Goal: Task Accomplishment & Management: Use online tool/utility

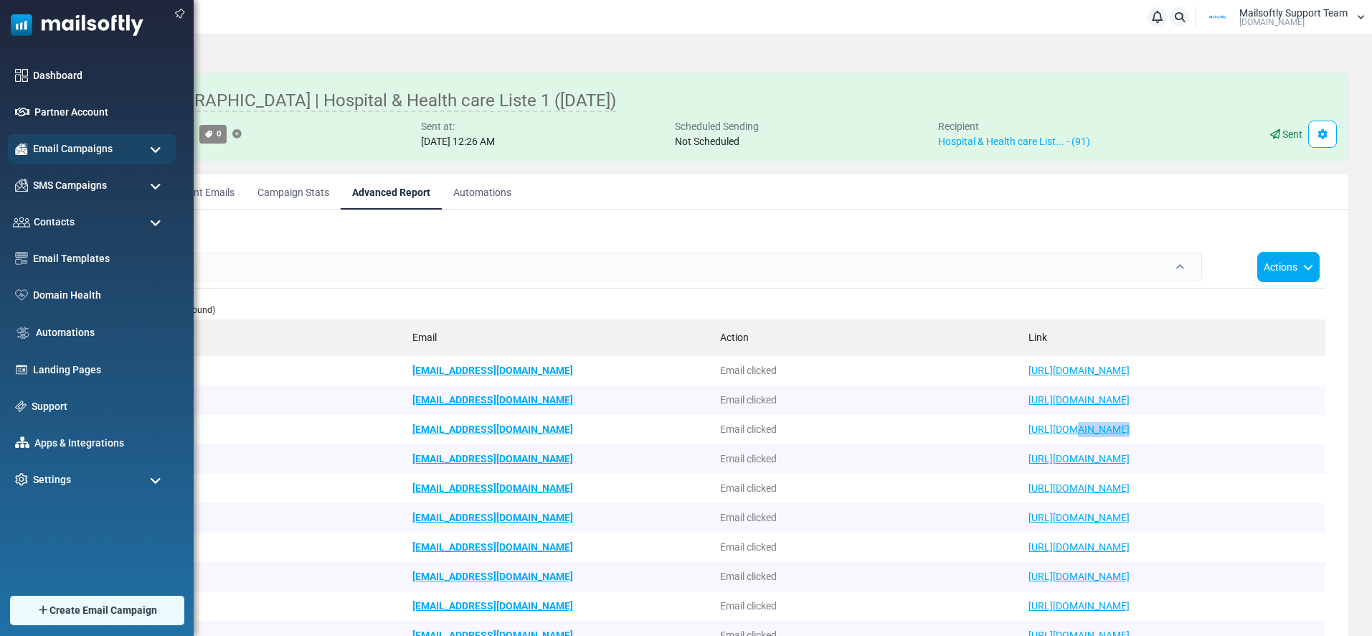
scroll to position [3, 0]
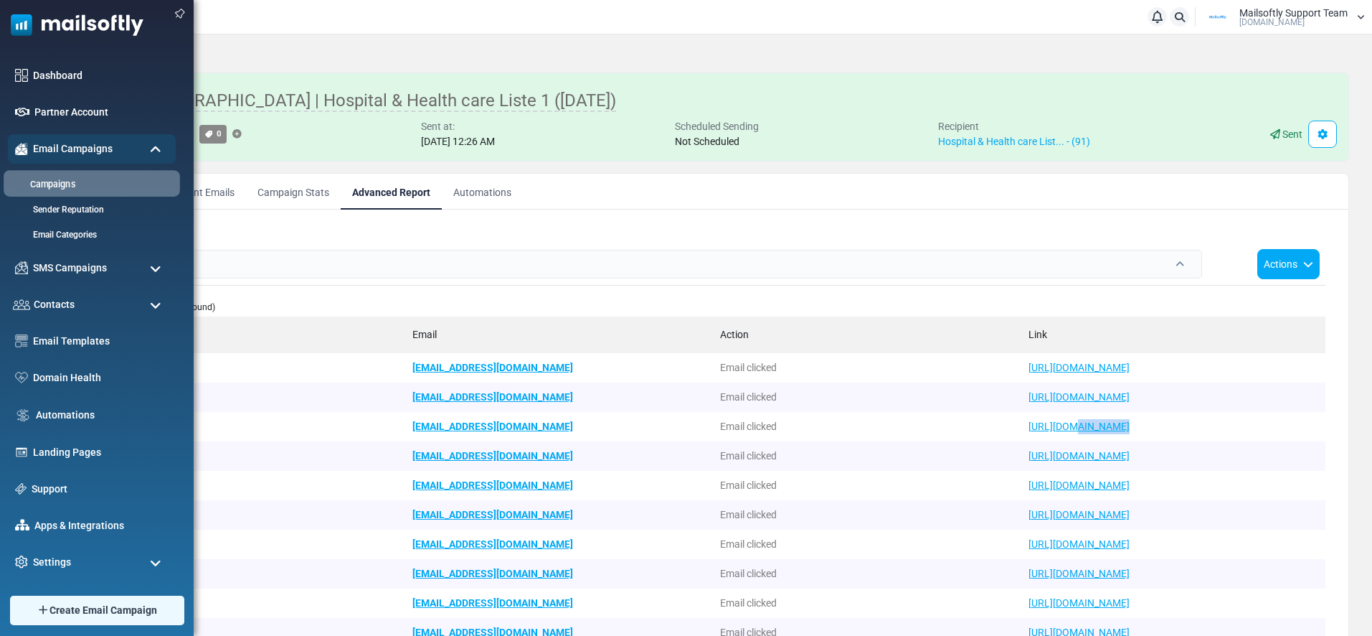
click at [84, 189] on link "Campaigns" at bounding box center [90, 185] width 172 height 14
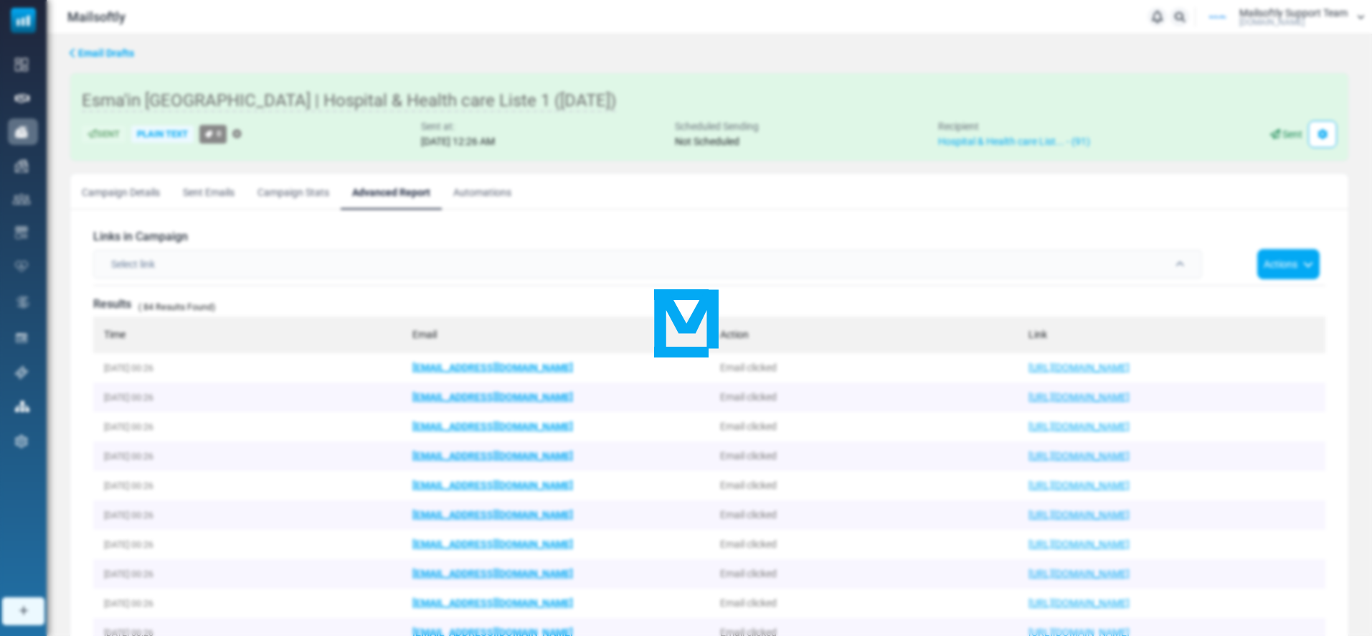
click at [237, 67] on div at bounding box center [686, 318] width 1372 height 636
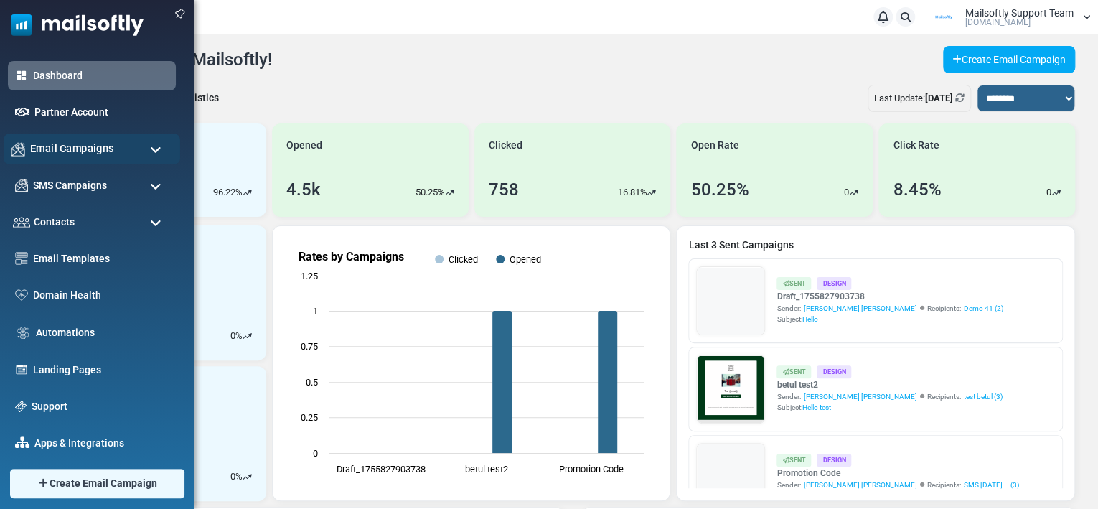
click at [107, 157] on div "Email Campaigns" at bounding box center [92, 148] width 176 height 31
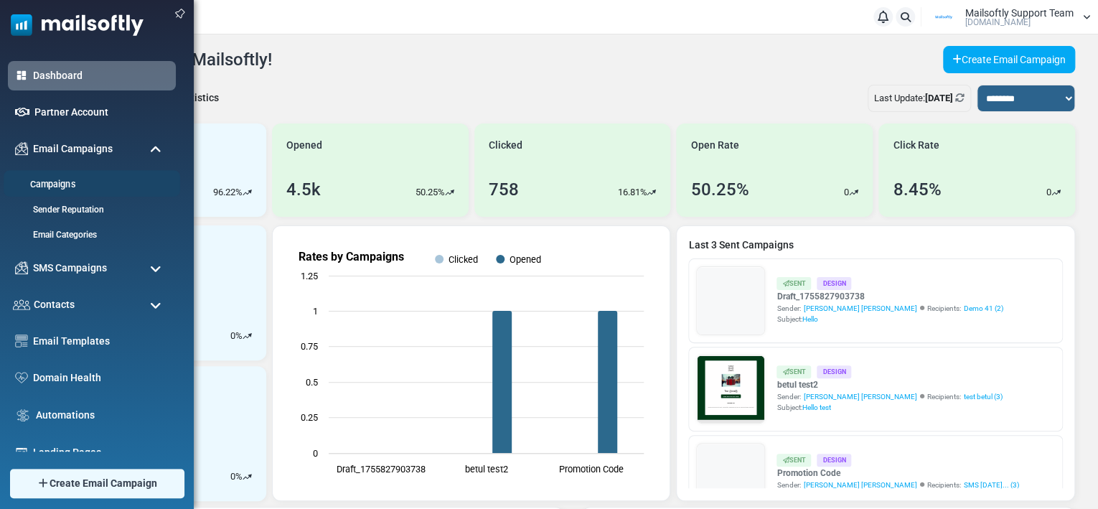
click at [60, 176] on li "Campaigns" at bounding box center [92, 183] width 176 height 27
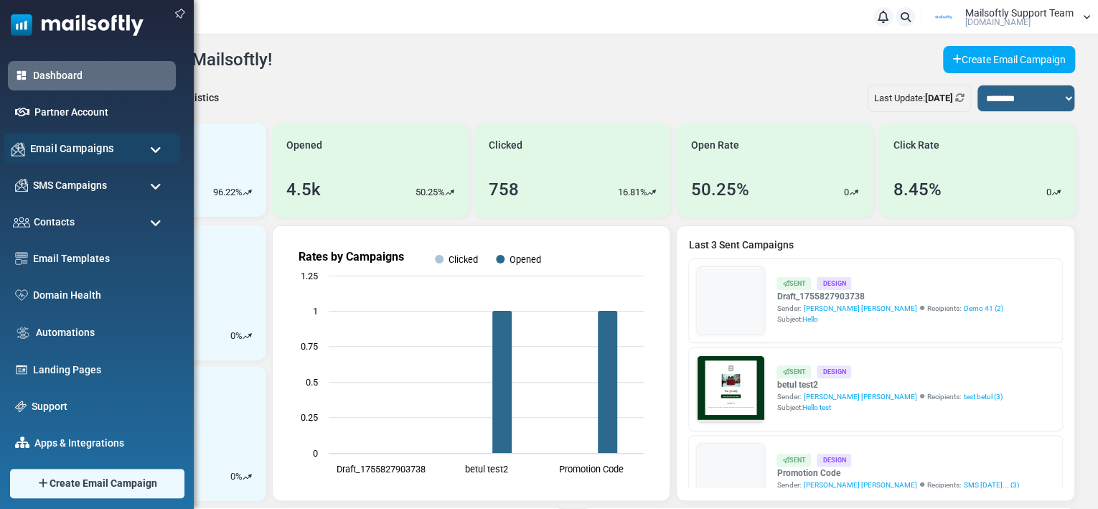
click at [54, 146] on span "Email Campaigns" at bounding box center [72, 149] width 84 height 16
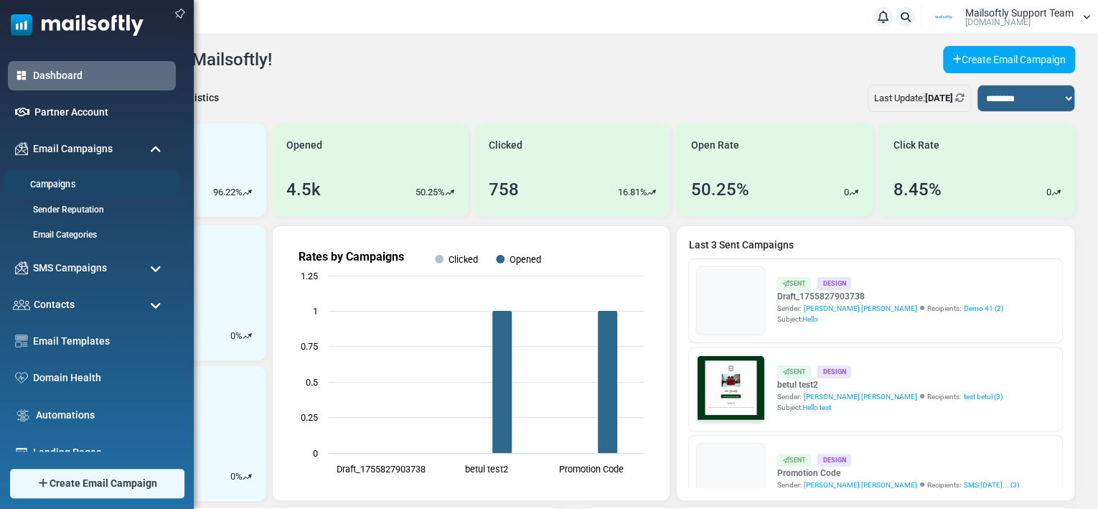
click at [52, 181] on link "Campaigns" at bounding box center [90, 185] width 172 height 14
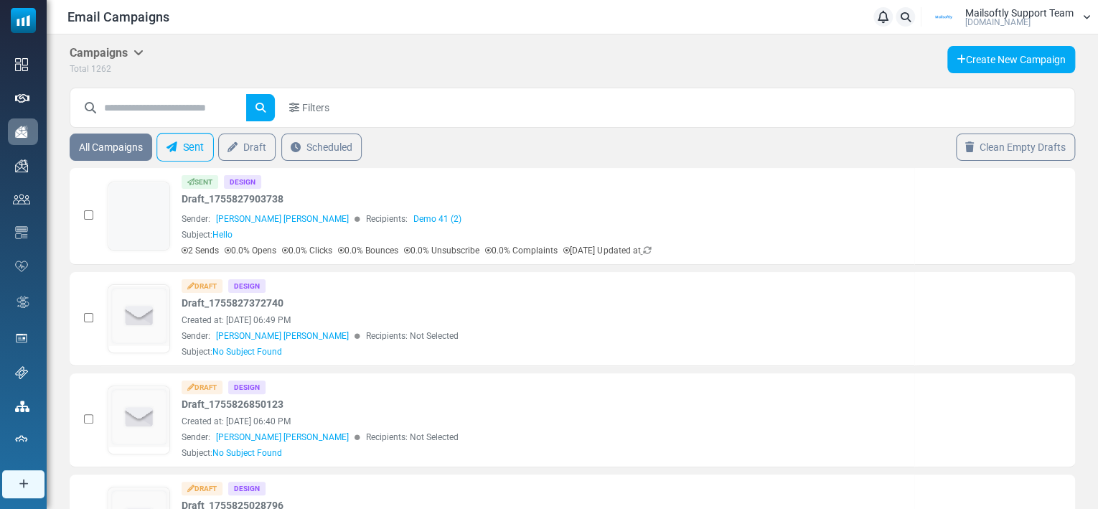
click at [178, 146] on link "Sent" at bounding box center [184, 147] width 57 height 29
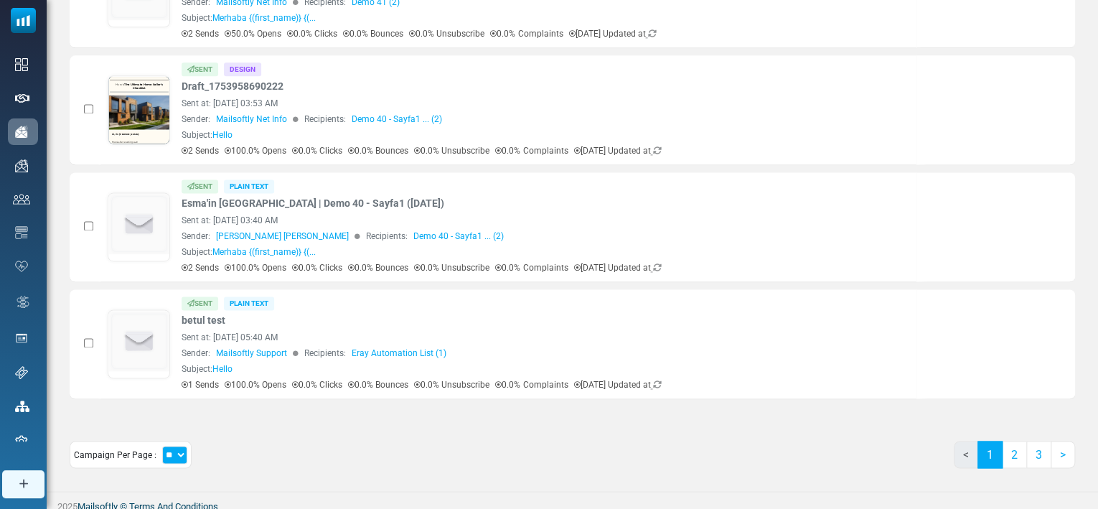
scroll to position [933, 0]
click at [999, 442] on link "1" at bounding box center [989, 452] width 25 height 27
click at [1013, 448] on link "2" at bounding box center [1013, 452] width 25 height 27
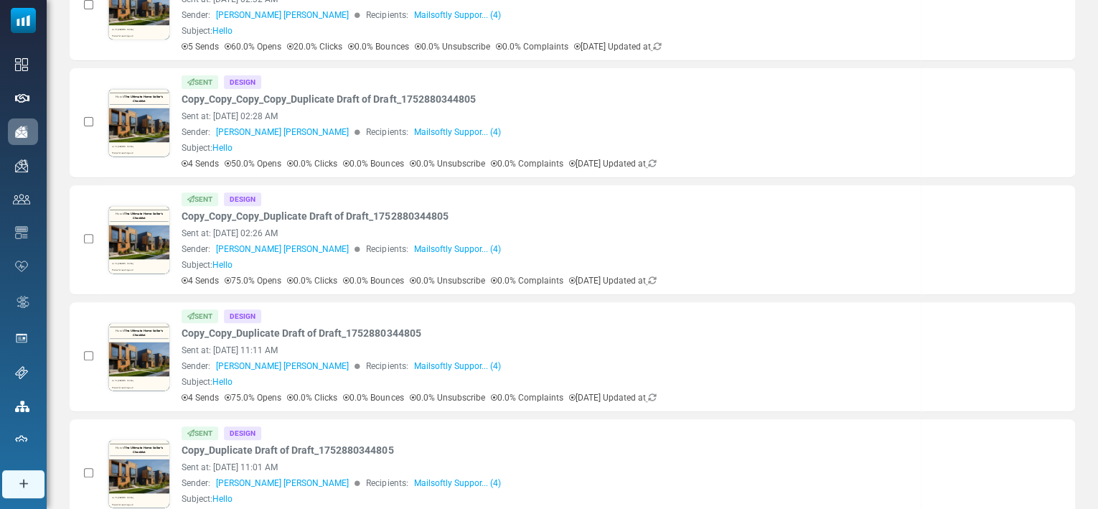
scroll to position [0, 0]
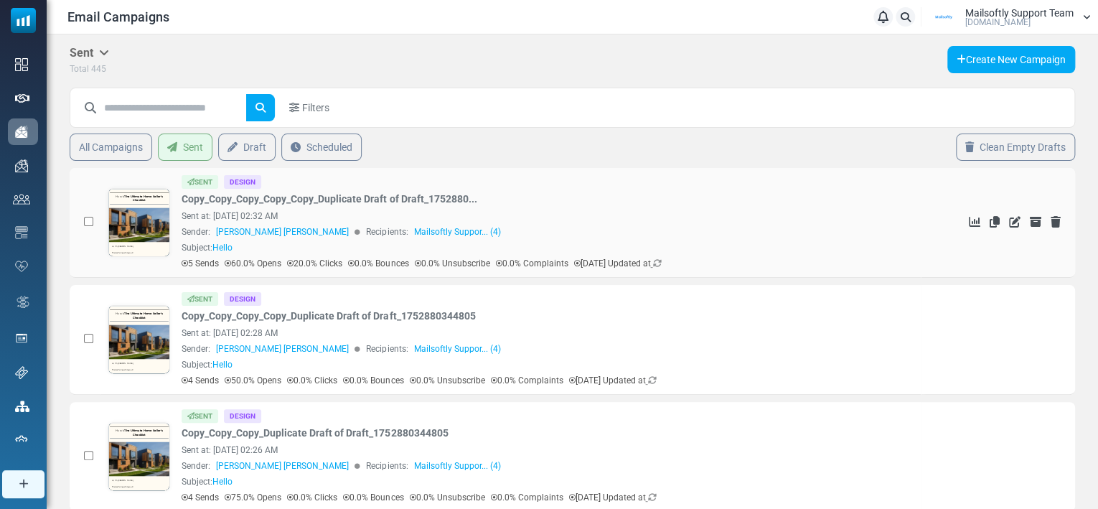
click at [303, 204] on link "Copy_Copy_Copy_Copy_Copy_Duplicate Draft of Draft_1752880..." at bounding box center [328, 199] width 295 height 15
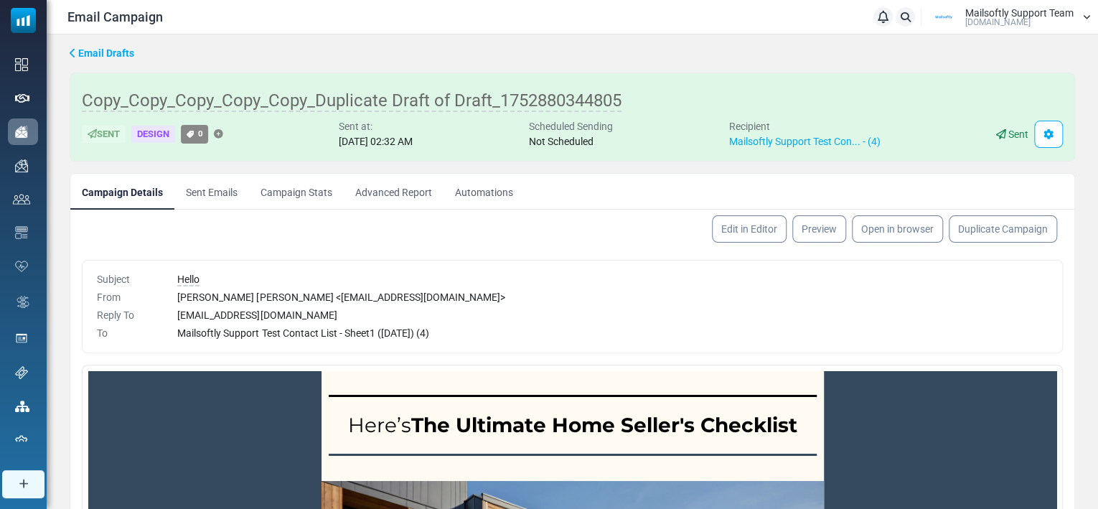
click at [415, 189] on link "Advanced Report" at bounding box center [394, 192] width 100 height 36
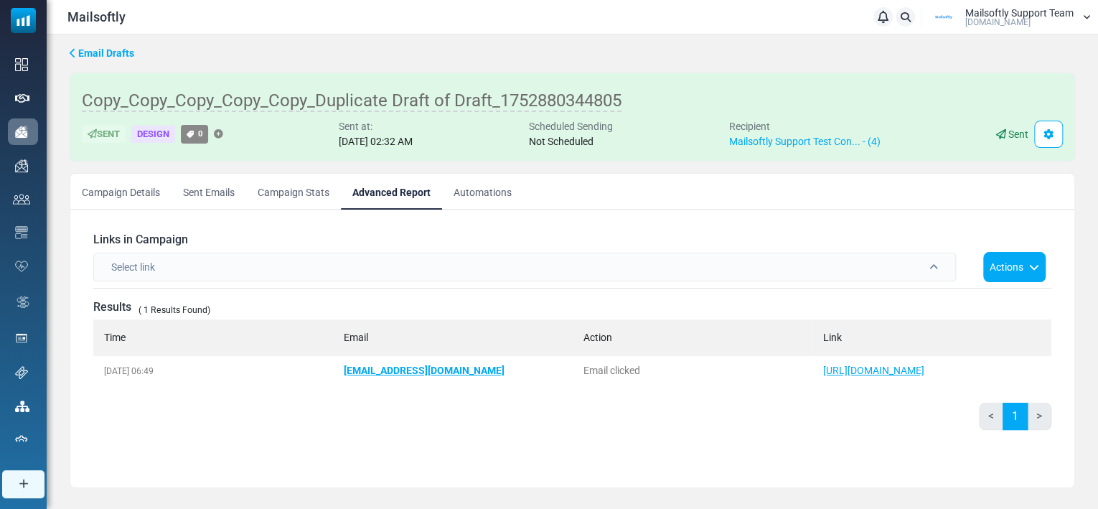
click at [268, 184] on link "Campaign Stats" at bounding box center [293, 192] width 95 height 36
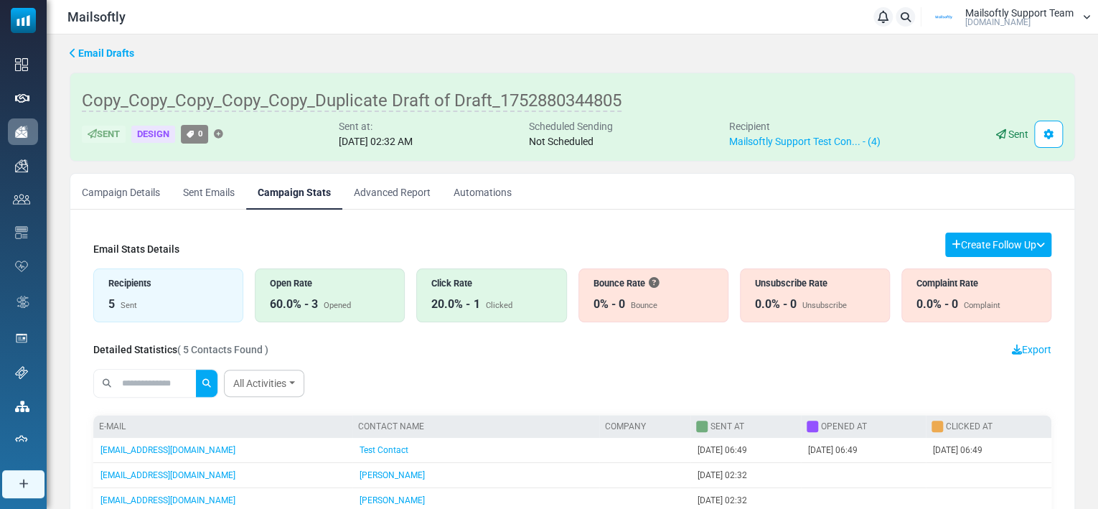
click at [126, 197] on link "Campaign Details" at bounding box center [120, 192] width 101 height 36
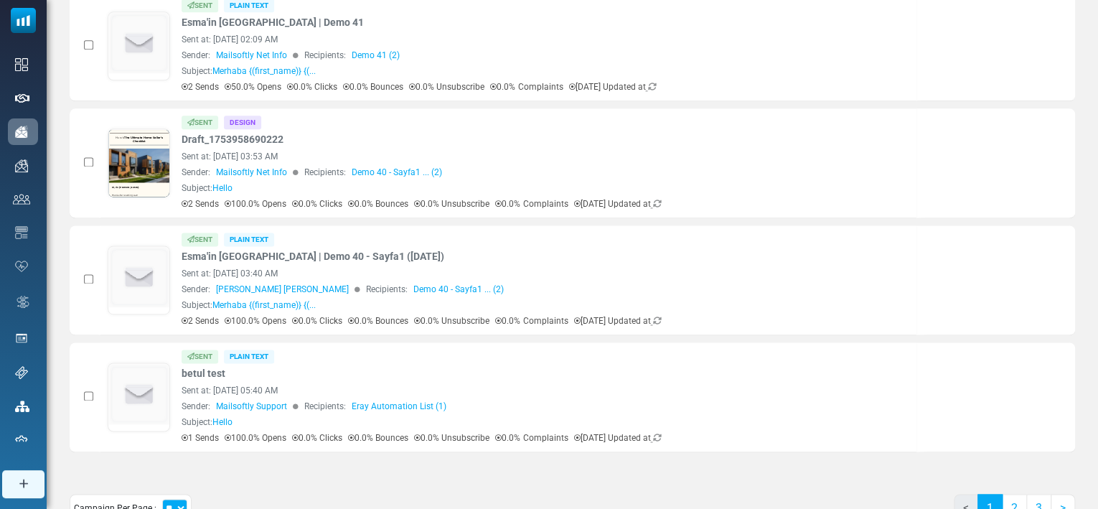
scroll to position [933, 0]
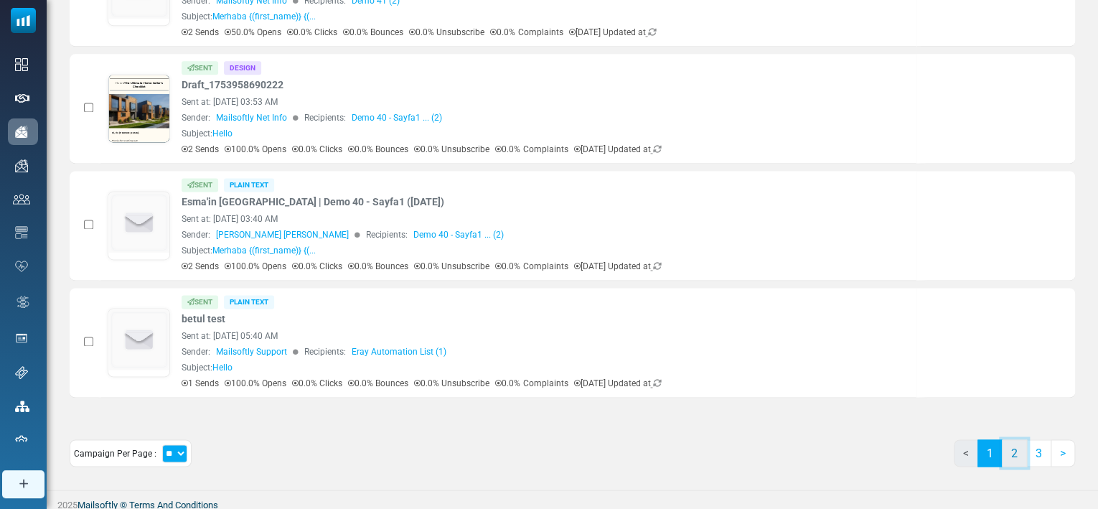
click at [1012, 449] on link "2" at bounding box center [1013, 452] width 25 height 27
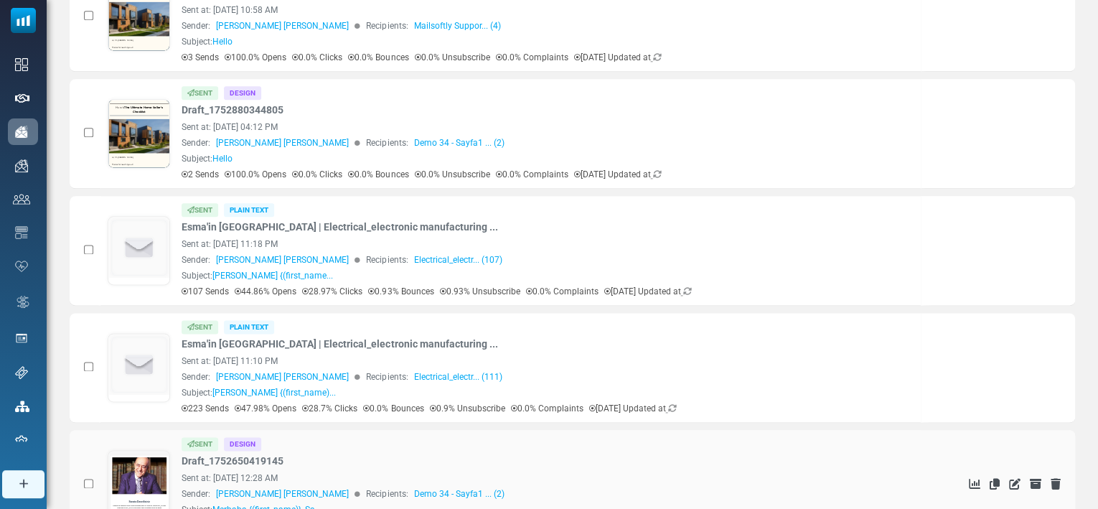
scroll to position [790, 0]
click at [392, 344] on link "Esma'in Kampanyası | Electrical_electronic manufacturing ..." at bounding box center [339, 344] width 316 height 15
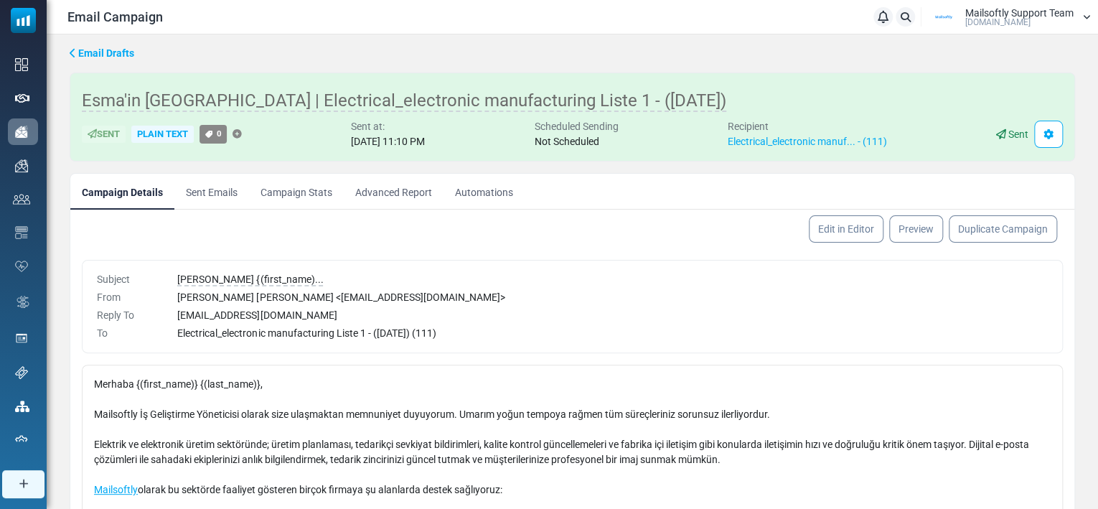
click at [303, 184] on link "Campaign Stats" at bounding box center [296, 192] width 95 height 36
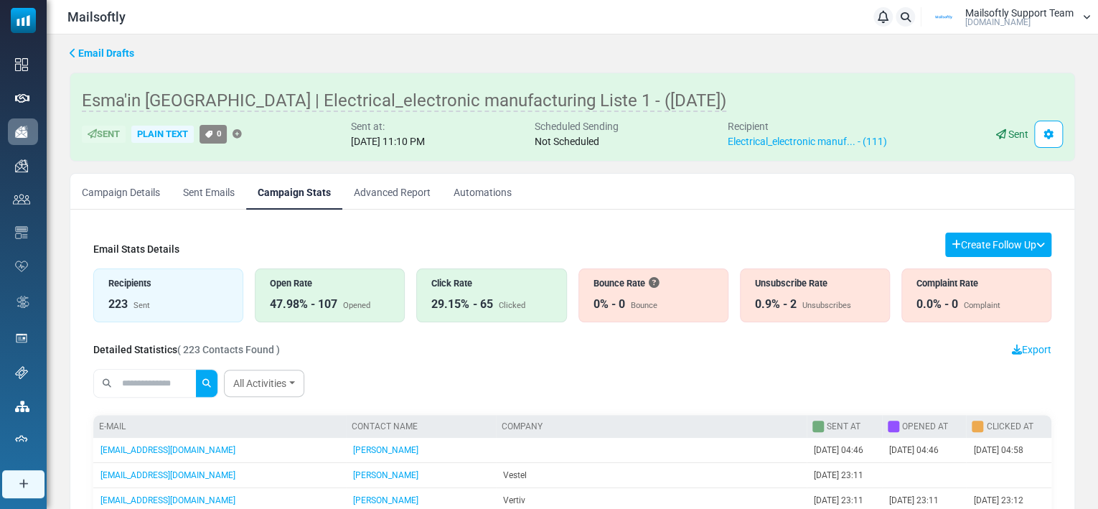
click at [125, 184] on link "Campaign Details" at bounding box center [120, 192] width 101 height 36
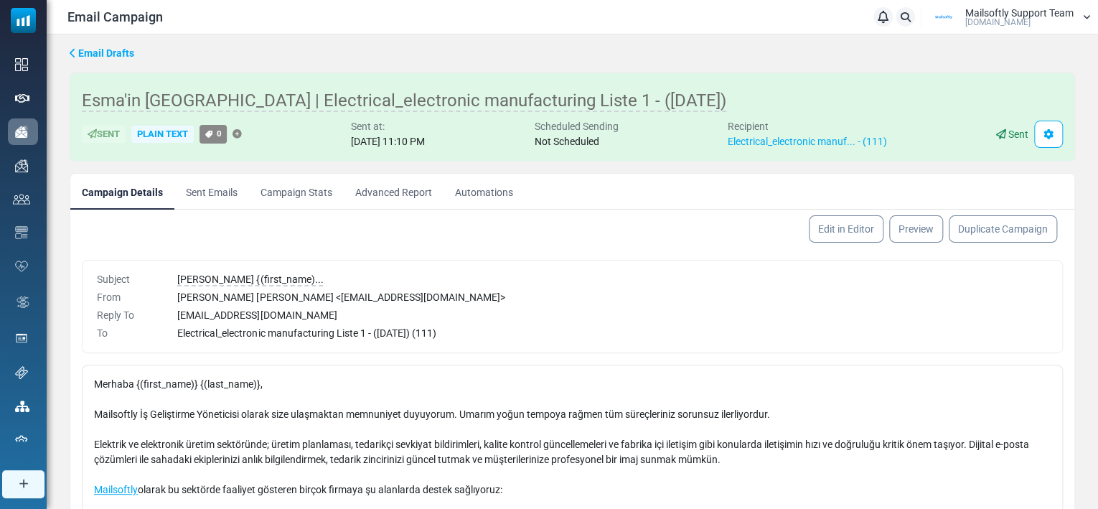
click at [396, 204] on link "Advanced Report" at bounding box center [394, 192] width 100 height 36
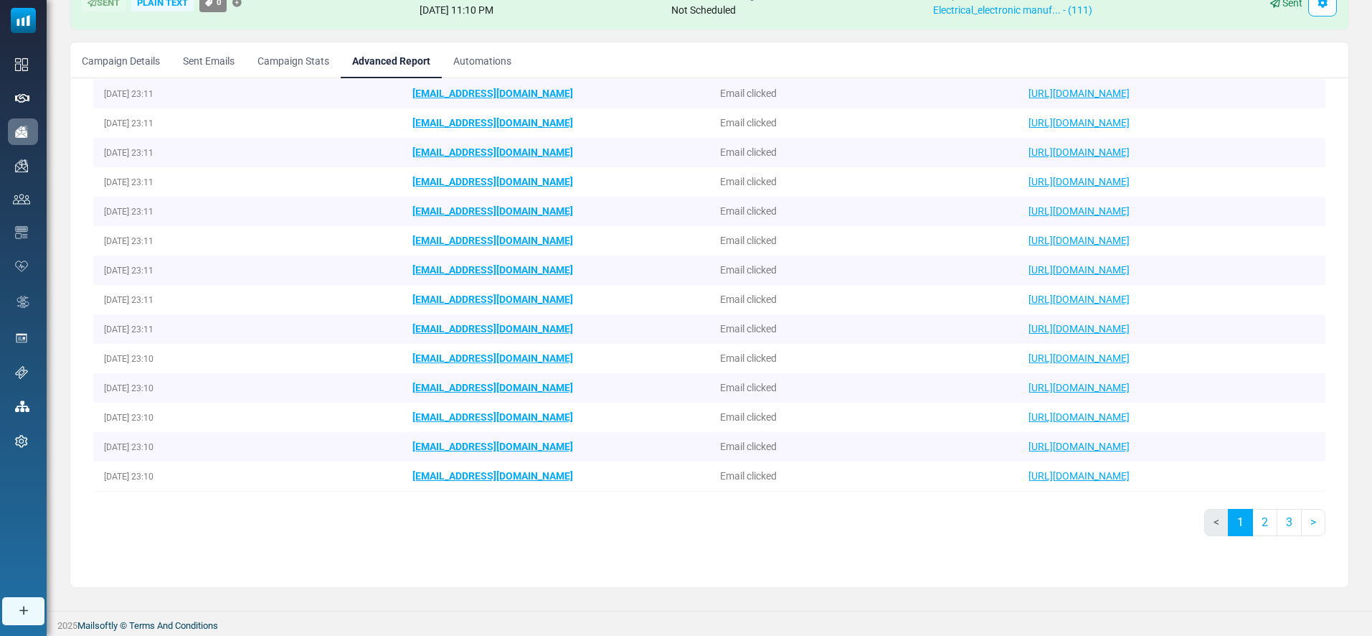
scroll to position [683, 0]
click at [882, 508] on div "< 1 2 3 >" at bounding box center [709, 527] width 1232 height 39
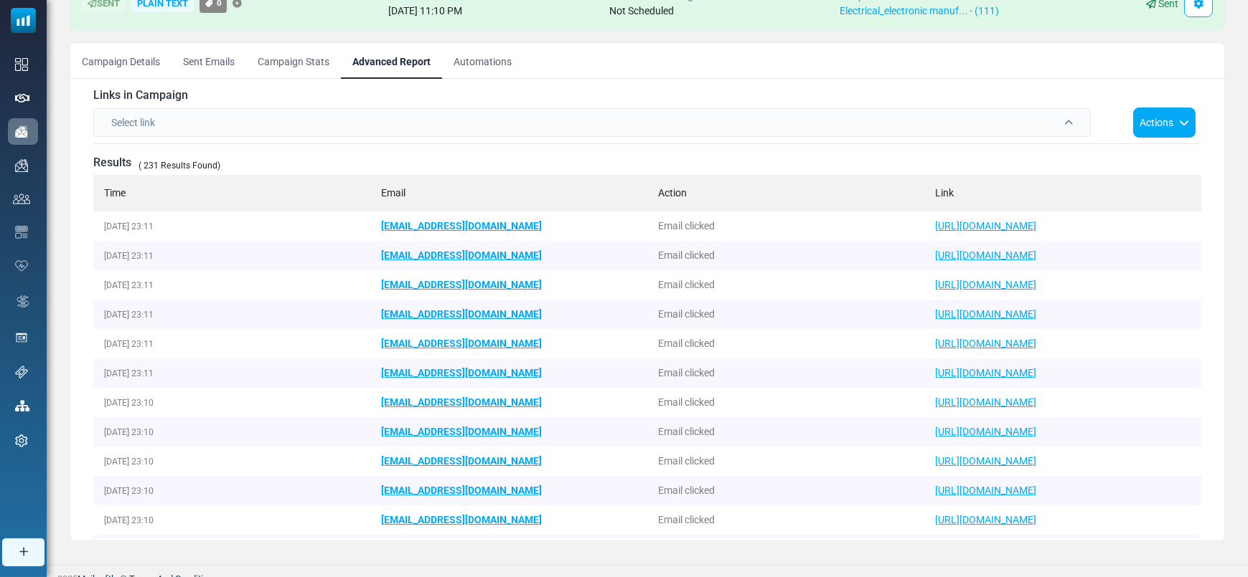
scroll to position [0, 0]
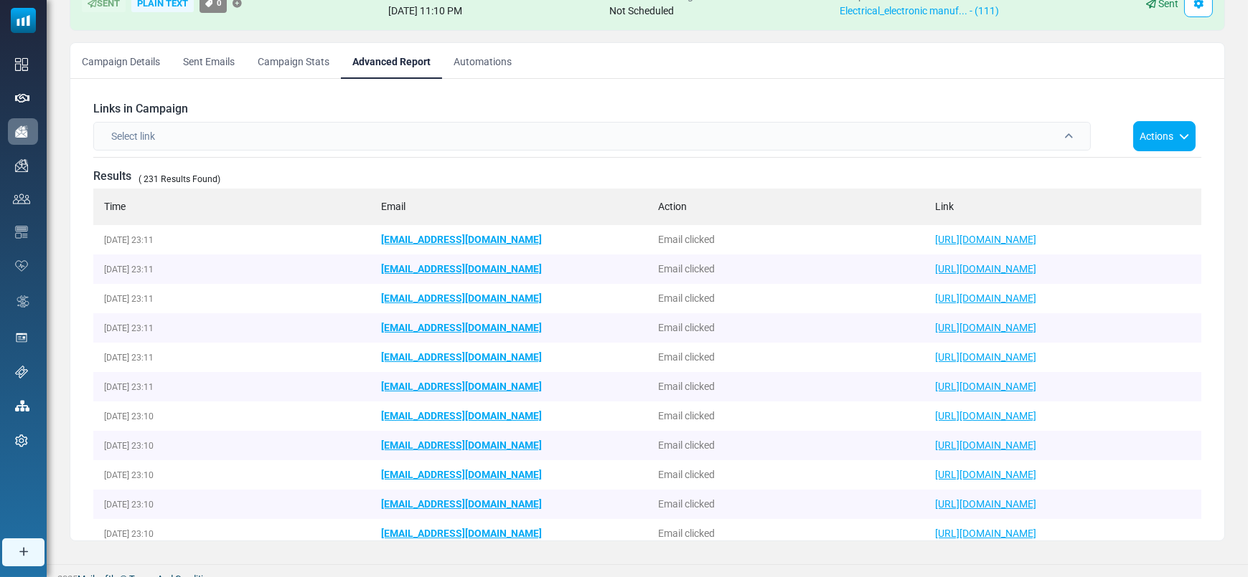
click at [147, 58] on link "Campaign Details" at bounding box center [120, 61] width 101 height 36
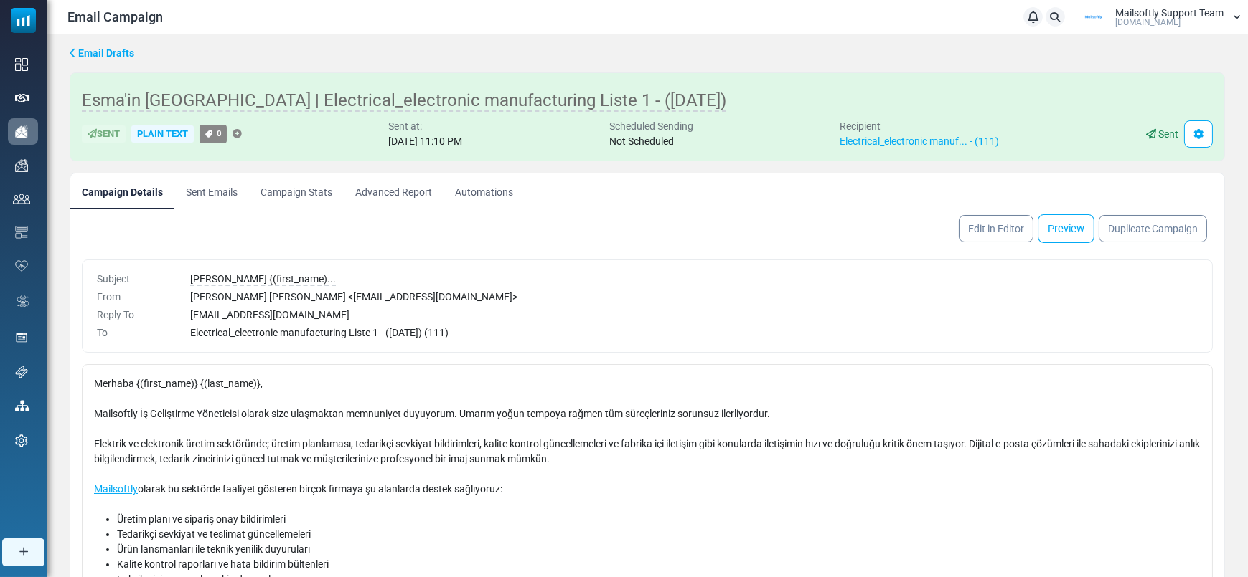
click at [1052, 226] on link "Preview" at bounding box center [1065, 228] width 57 height 29
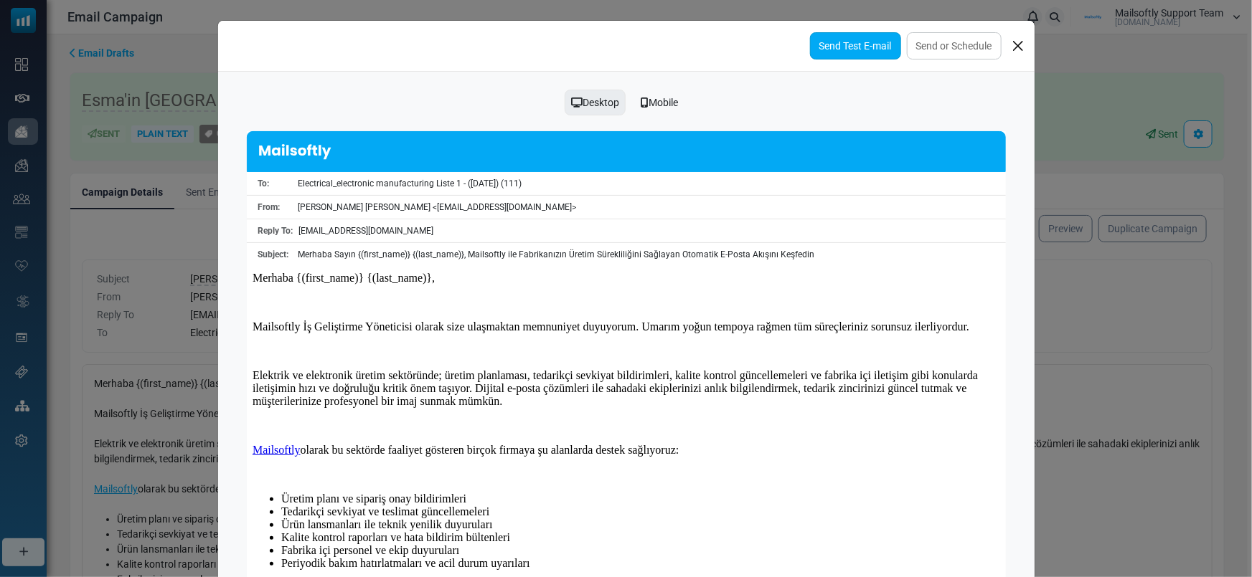
click at [851, 47] on link "Send Test E-mail" at bounding box center [855, 45] width 91 height 27
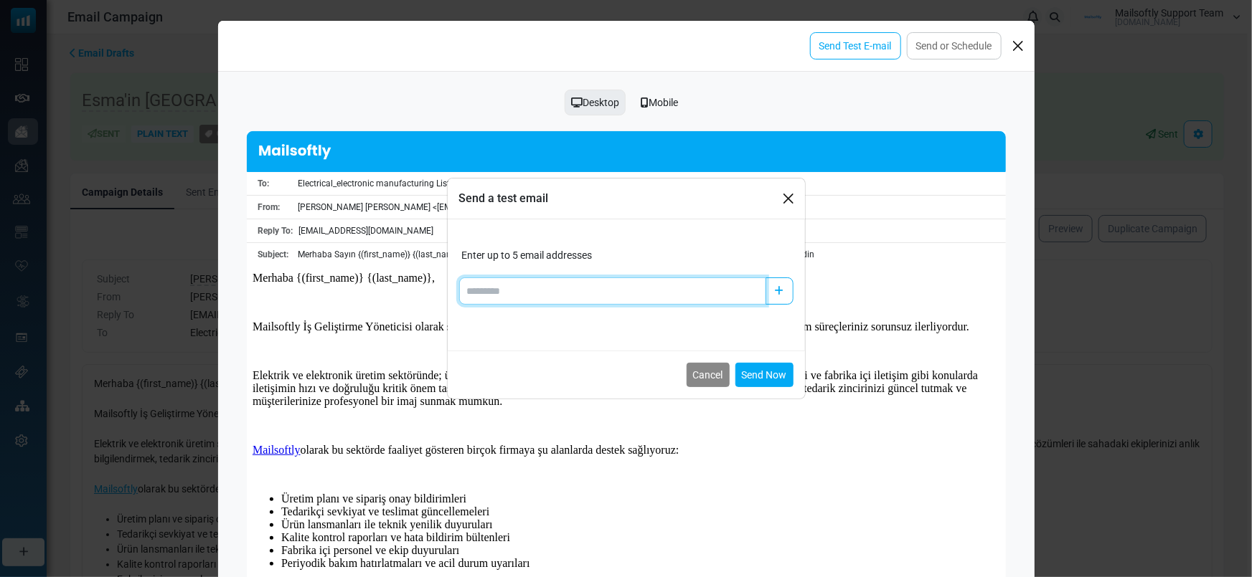
click at [557, 296] on input "Add email" at bounding box center [612, 291] width 307 height 27
type input "*"
type input "**********"
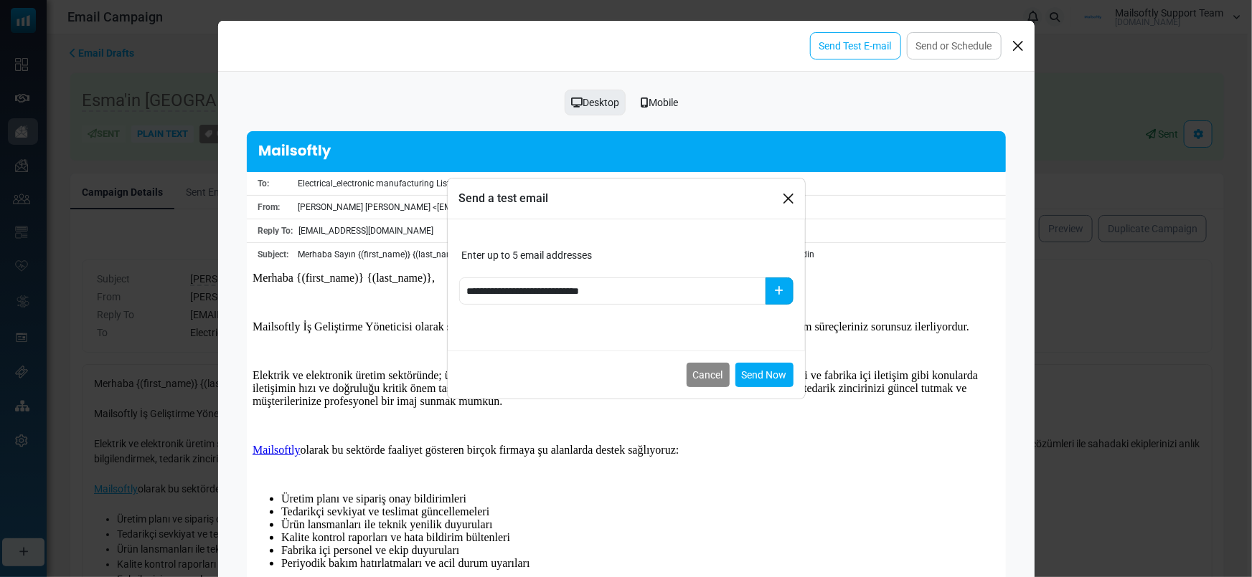
click at [786, 291] on button "button" at bounding box center [779, 291] width 28 height 27
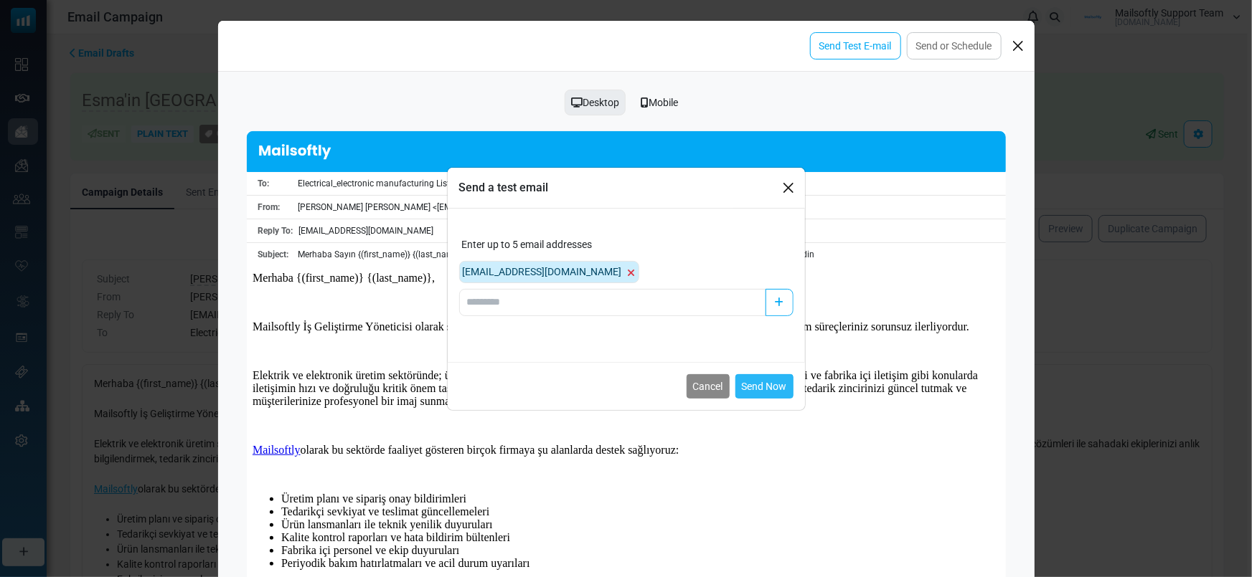
click at [742, 390] on button "Send Now" at bounding box center [764, 386] width 58 height 24
